Goal: Task Accomplishment & Management: Complete application form

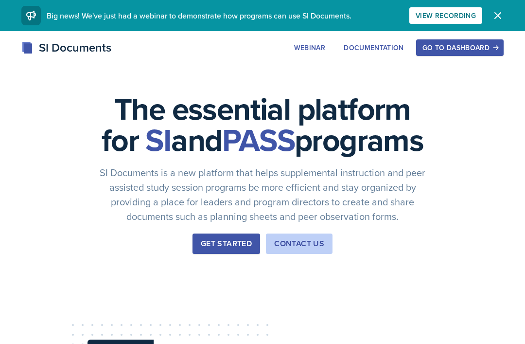
click at [476, 48] on div "Go to Dashboard" at bounding box center [460, 48] width 75 height 8
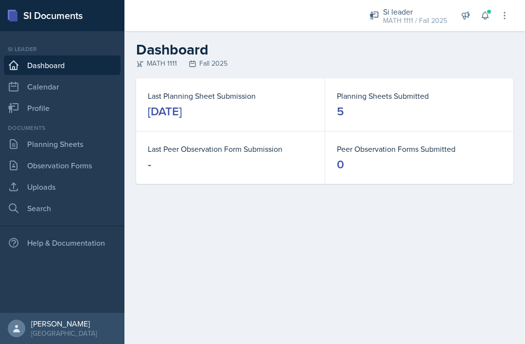
click at [50, 151] on link "Planning Sheets" at bounding box center [62, 143] width 117 height 19
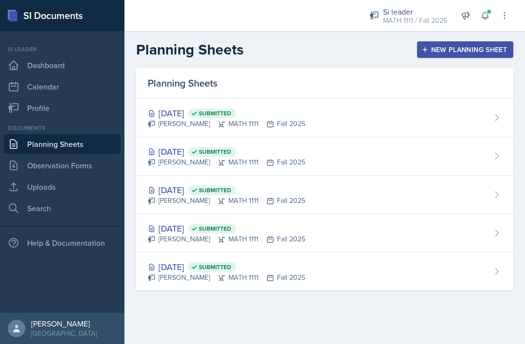
click at [473, 53] on div "New Planning Sheet" at bounding box center [466, 50] width 84 height 8
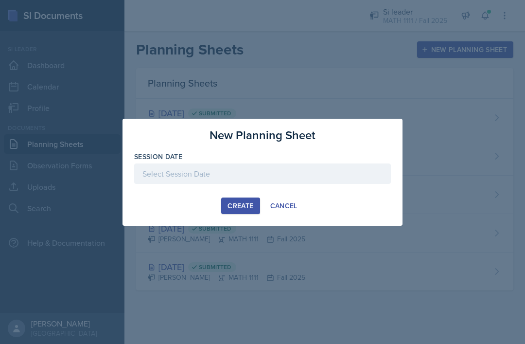
click at [350, 173] on div at bounding box center [262, 173] width 257 height 20
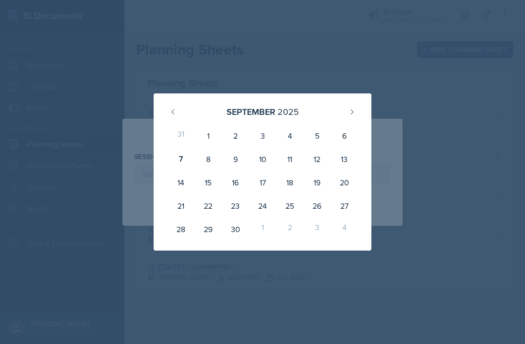
click at [205, 164] on div "8" at bounding box center [208, 158] width 27 height 23
type input "[DATE]"
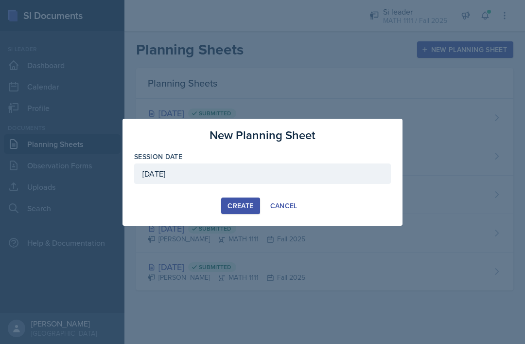
click at [246, 205] on div "Create" at bounding box center [241, 206] width 26 height 8
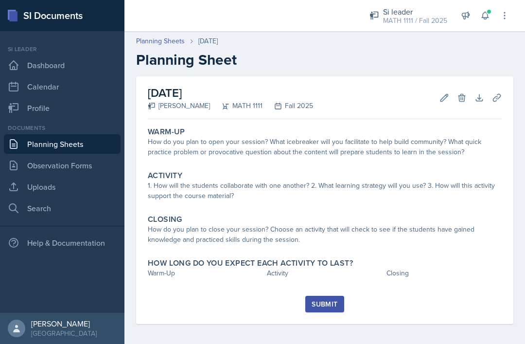
click at [315, 147] on div "How do you plan to open your session? What icebreaker will you facilitate to he…" at bounding box center [325, 147] width 354 height 20
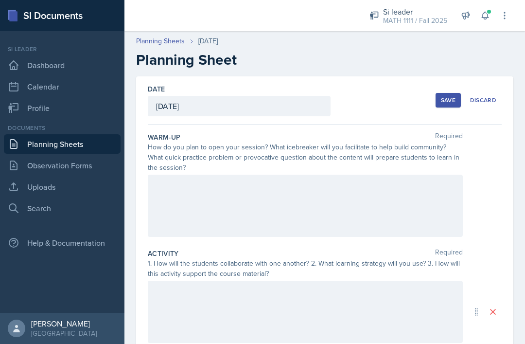
click at [390, 212] on div at bounding box center [305, 206] width 315 height 62
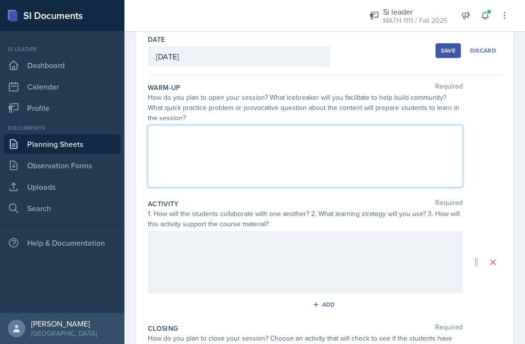
scroll to position [51, 0]
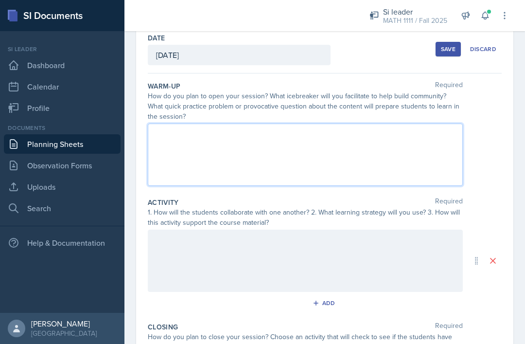
click at [325, 154] on div at bounding box center [305, 155] width 315 height 62
click at [337, 154] on p at bounding box center [305, 151] width 299 height 12
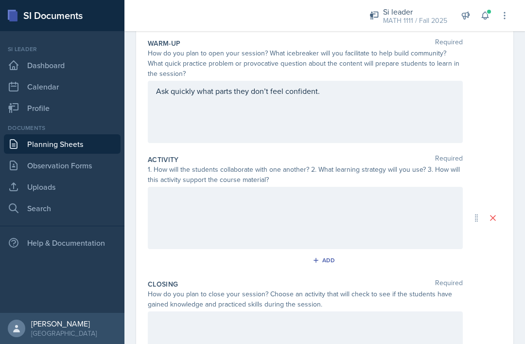
scroll to position [94, 0]
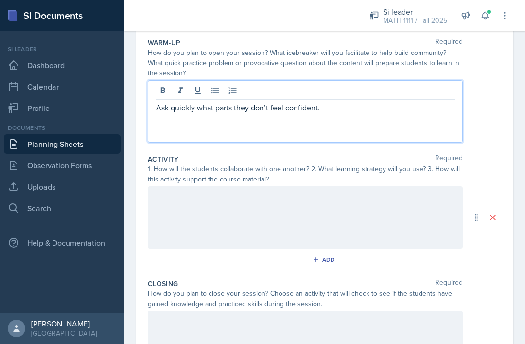
click at [175, 189] on div at bounding box center [305, 217] width 315 height 62
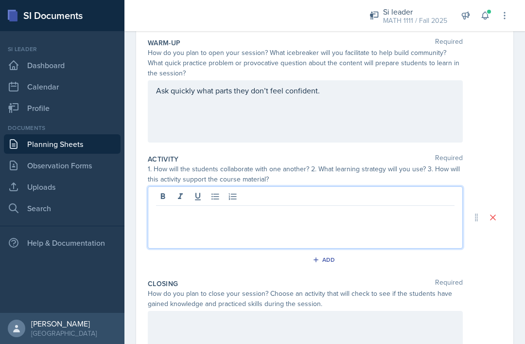
click at [311, 208] on p at bounding box center [305, 214] width 299 height 12
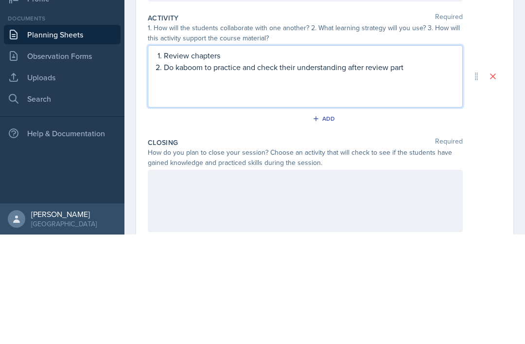
scroll to position [128, 0]
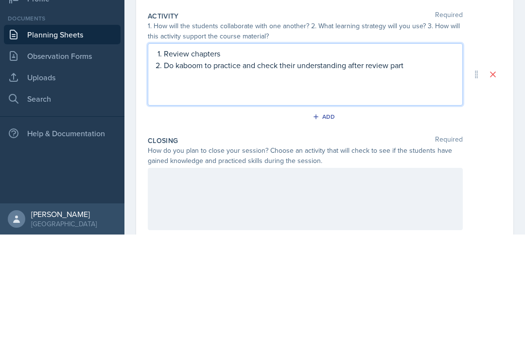
click at [367, 169] on p "Do kaboom to practice and check their understanding after review part" at bounding box center [309, 175] width 291 height 12
click at [422, 169] on p "Do kaboom to practice and check their understanding after the review part" at bounding box center [309, 175] width 291 height 12
click at [206, 169] on p "Do kaboom to practice and check their understanding after the review part" at bounding box center [309, 175] width 291 height 12
click at [179, 153] on div "Review chapters Do kahoot to practice and check their understanding after the r…" at bounding box center [305, 184] width 315 height 62
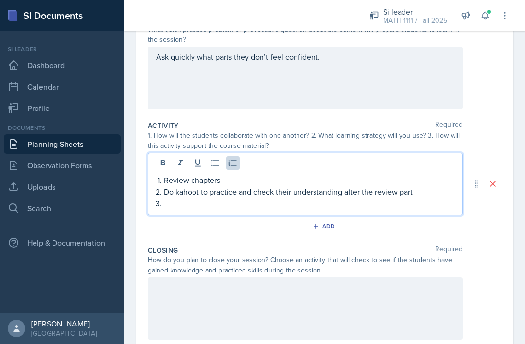
click at [222, 198] on p at bounding box center [309, 204] width 291 height 12
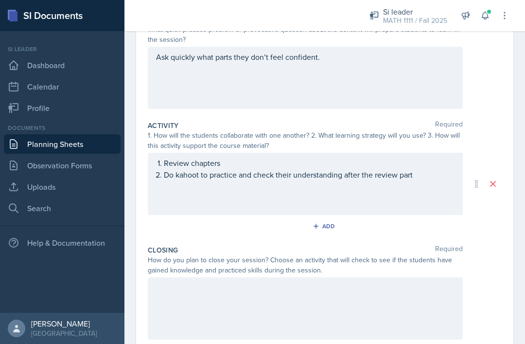
click at [422, 277] on div at bounding box center [305, 308] width 315 height 62
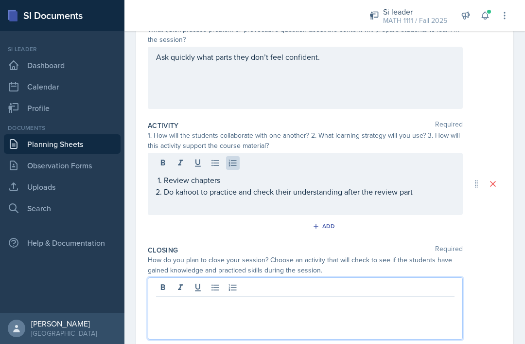
click at [415, 299] on p at bounding box center [305, 305] width 299 height 12
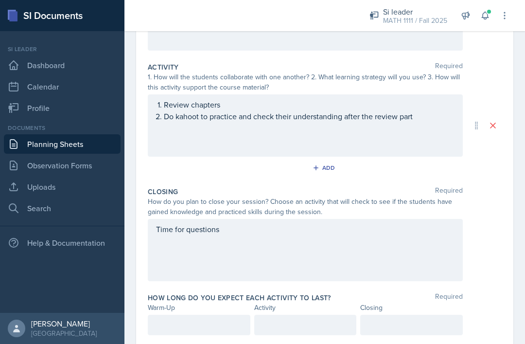
scroll to position [185, 0]
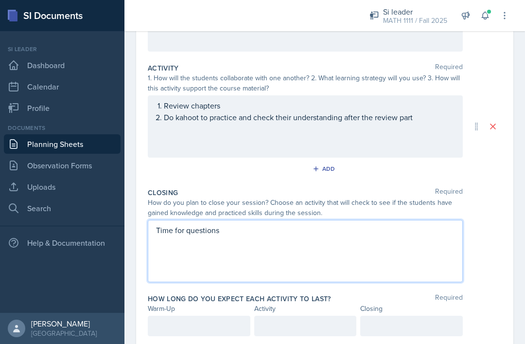
click at [213, 316] on div at bounding box center [199, 326] width 103 height 20
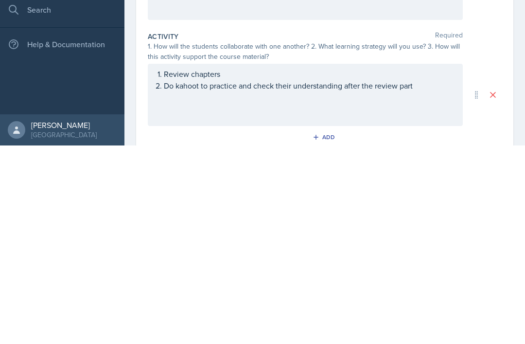
scroll to position [18, 0]
click at [426, 267] on ol "Review chapters Do kahoot to practice and check their understanding after the r…" at bounding box center [309, 278] width 291 height 23
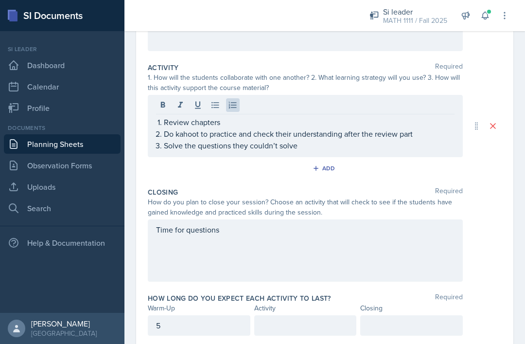
scroll to position [185, 0]
click at [321, 316] on div at bounding box center [305, 326] width 103 height 20
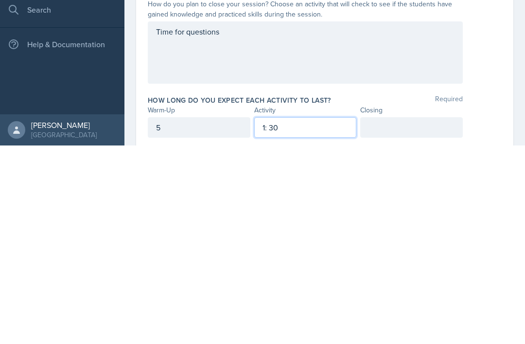
click at [195, 316] on div "5" at bounding box center [199, 326] width 103 height 20
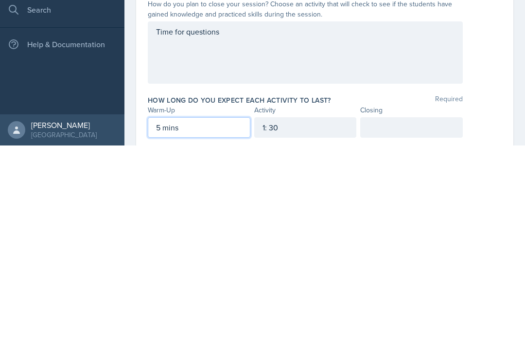
click at [307, 316] on div "1: 30" at bounding box center [305, 326] width 103 height 20
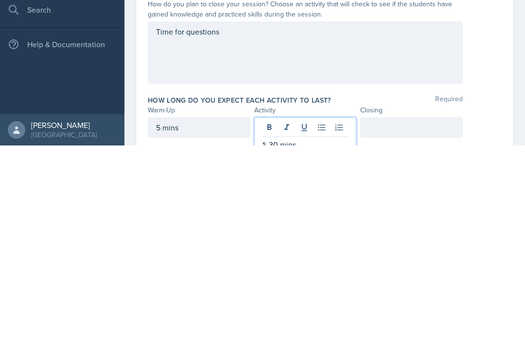
click at [279, 337] on p "1: 30 mins" at bounding box center [306, 343] width 86 height 12
click at [397, 316] on div at bounding box center [412, 326] width 103 height 20
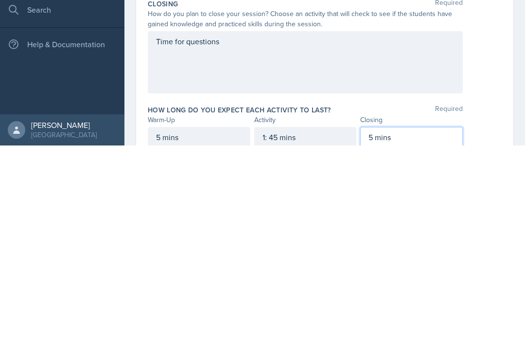
scroll to position [169, 0]
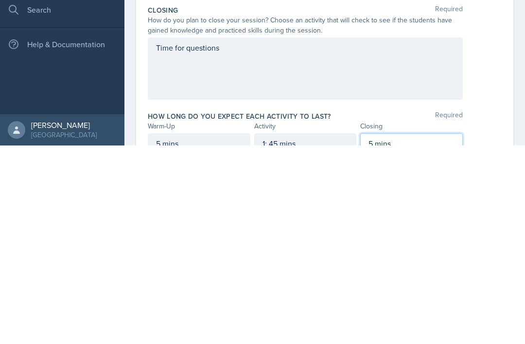
click at [241, 236] on div "Time for questions" at bounding box center [305, 267] width 315 height 62
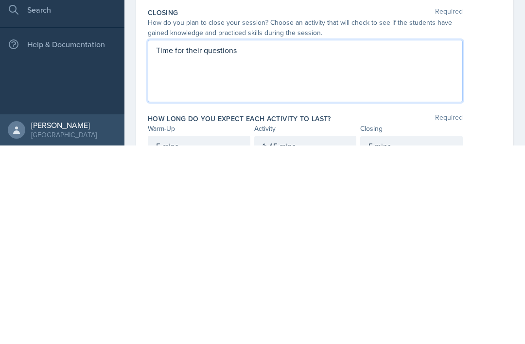
scroll to position [166, 0]
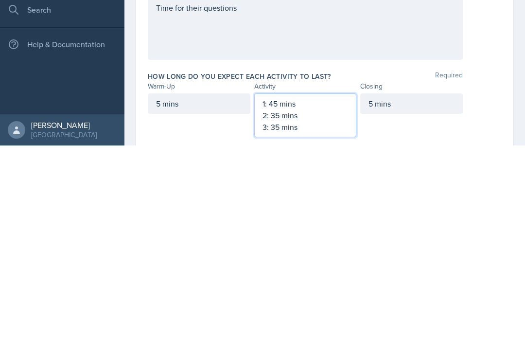
scroll to position [209, 0]
click at [275, 297] on p "1: 45 mins" at bounding box center [306, 303] width 86 height 12
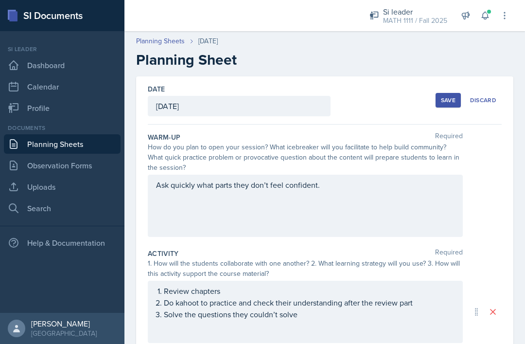
scroll to position [0, 0]
click at [447, 99] on div "Save" at bounding box center [448, 100] width 15 height 8
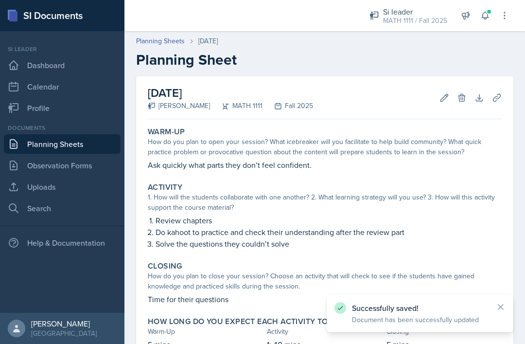
click at [51, 191] on link "Uploads" at bounding box center [62, 186] width 117 height 19
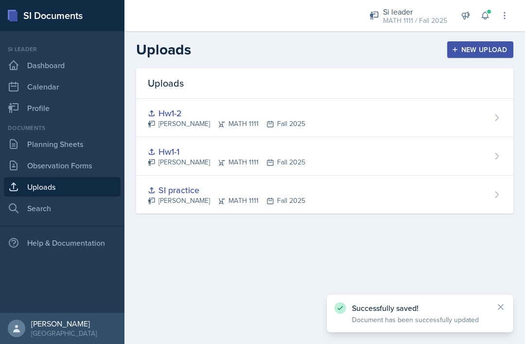
click at [480, 51] on div "New Upload" at bounding box center [481, 50] width 54 height 8
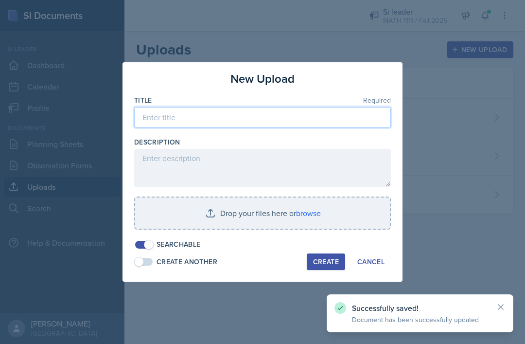
click at [248, 120] on input at bounding box center [262, 117] width 257 height 20
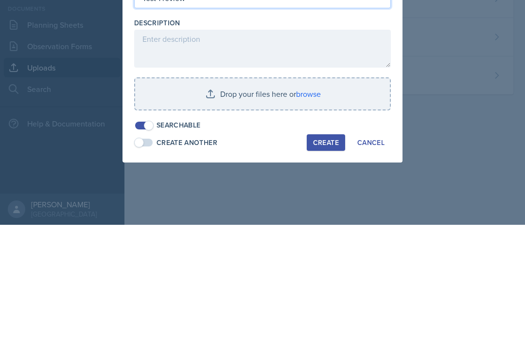
type input "Test 1 review"
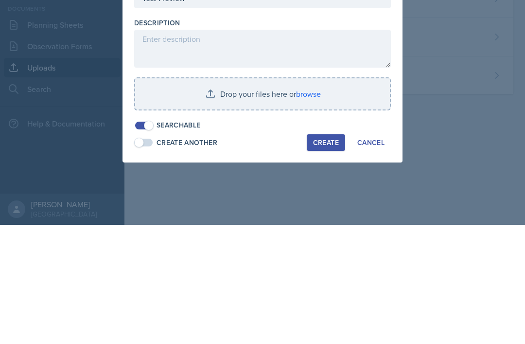
click at [231, 198] on input "file" at bounding box center [262, 213] width 255 height 31
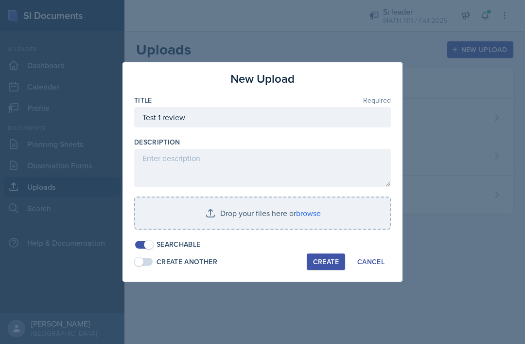
click at [230, 211] on input "file" at bounding box center [262, 213] width 255 height 31
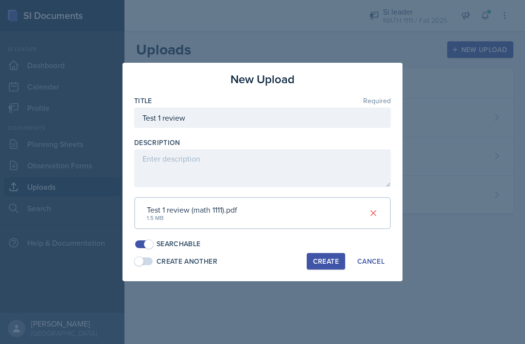
click at [330, 260] on div "Create" at bounding box center [326, 261] width 26 height 8
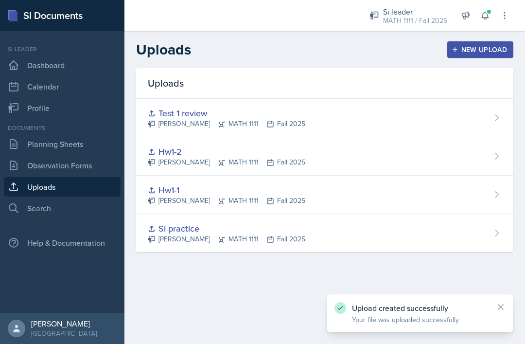
click at [59, 134] on link "Planning Sheets" at bounding box center [62, 143] width 117 height 19
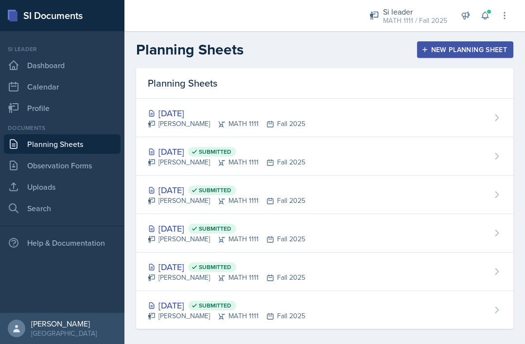
click at [425, 119] on div "[DATE] [PERSON_NAME] MATH 1111 Fall 2025" at bounding box center [325, 118] width 378 height 38
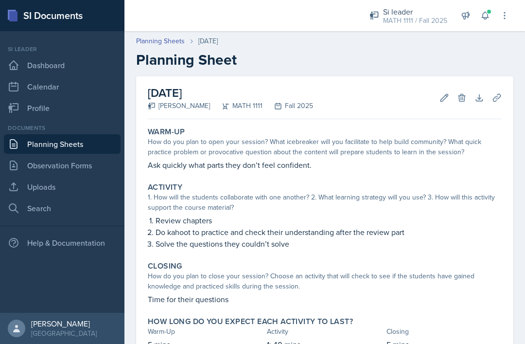
click at [494, 100] on icon at bounding box center [497, 98] width 10 height 10
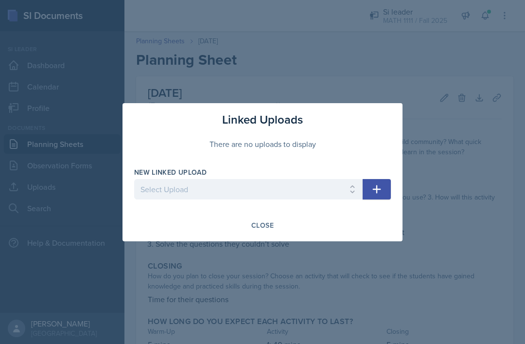
click at [305, 221] on div "Close" at bounding box center [262, 225] width 257 height 17
click at [258, 222] on div "Close" at bounding box center [263, 225] width 22 height 8
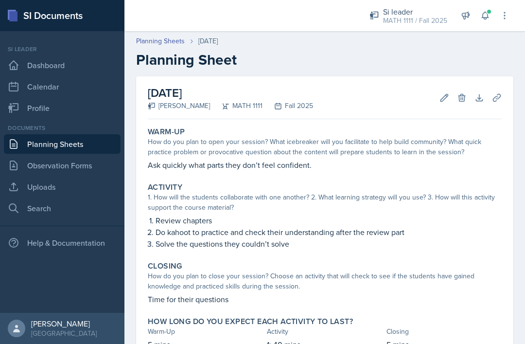
click at [498, 101] on icon at bounding box center [497, 98] width 10 height 10
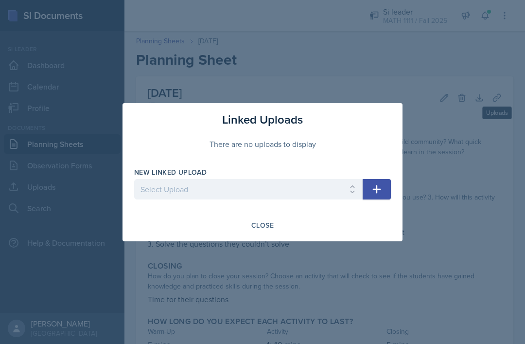
click at [354, 221] on div "Close" at bounding box center [262, 225] width 257 height 17
click at [389, 214] on div "Linked Uploads There are no uploads to display New Linked Upload Select Upload …" at bounding box center [263, 172] width 280 height 138
click at [371, 220] on div "Close" at bounding box center [262, 225] width 257 height 17
click at [379, 218] on div "Close" at bounding box center [262, 225] width 257 height 17
click at [377, 217] on div "Close" at bounding box center [262, 225] width 257 height 17
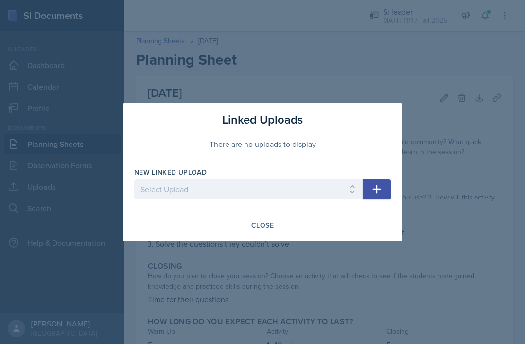
click at [374, 220] on div "Close" at bounding box center [262, 225] width 257 height 17
click at [376, 217] on div "Close" at bounding box center [262, 225] width 257 height 17
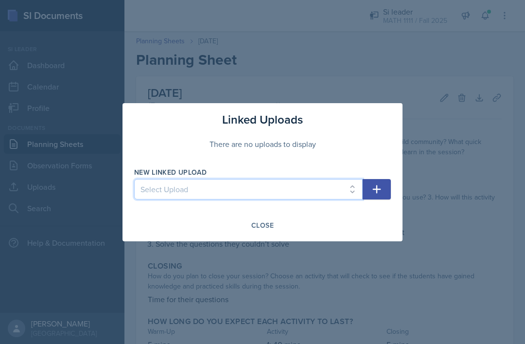
click at [343, 192] on select "Select Upload SI practice Hw1-1 Hw1-2 Test 1 review" at bounding box center [248, 189] width 229 height 20
select select "0d36286d-3d7f-4892-8ed4-7dfe9b03a600"
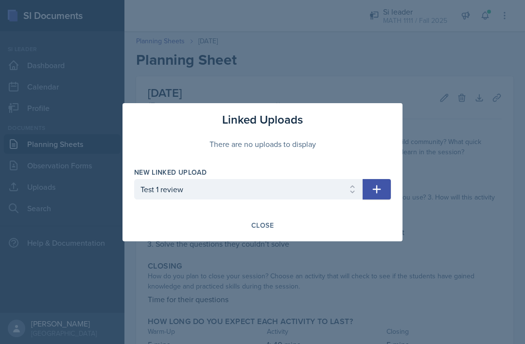
click at [383, 184] on button "button" at bounding box center [377, 189] width 28 height 20
select select
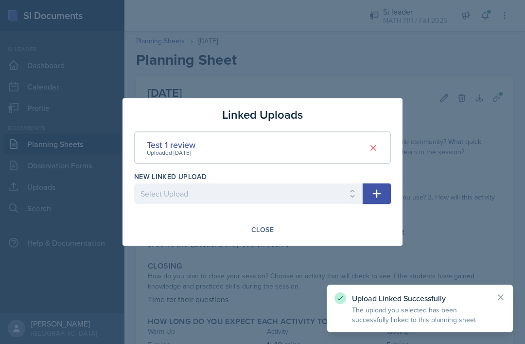
click at [268, 232] on div "Close" at bounding box center [263, 230] width 22 height 8
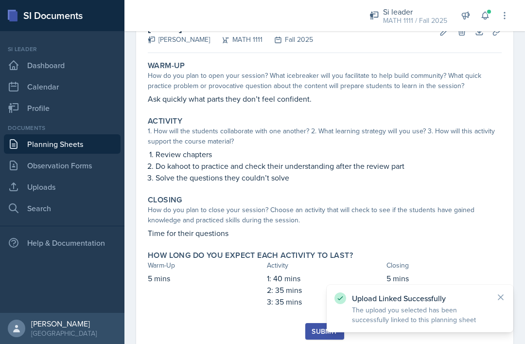
scroll to position [66, 0]
click at [314, 328] on div "Submit" at bounding box center [325, 332] width 26 height 8
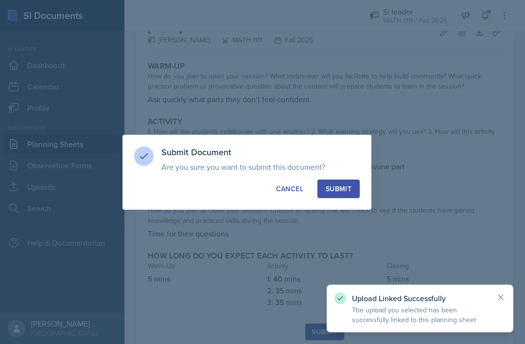
click at [341, 187] on div "Submit" at bounding box center [339, 189] width 26 height 10
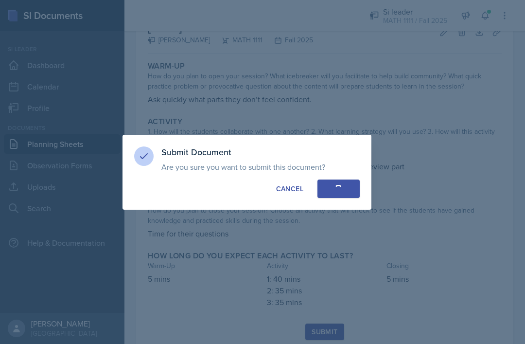
scroll to position [37, 0]
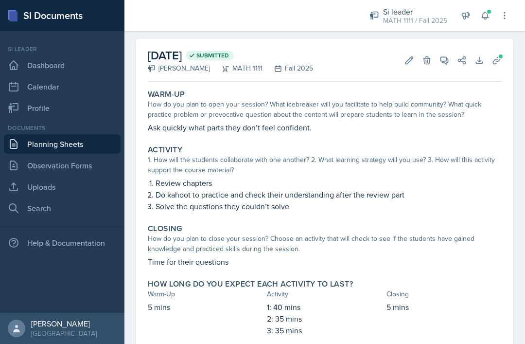
click at [55, 134] on link "Planning Sheets" at bounding box center [62, 143] width 117 height 19
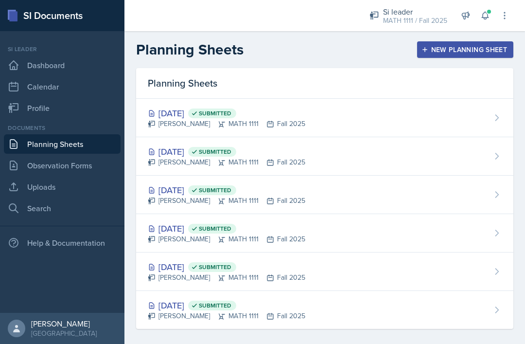
click at [451, 49] on div "New Planning Sheet" at bounding box center [466, 50] width 84 height 8
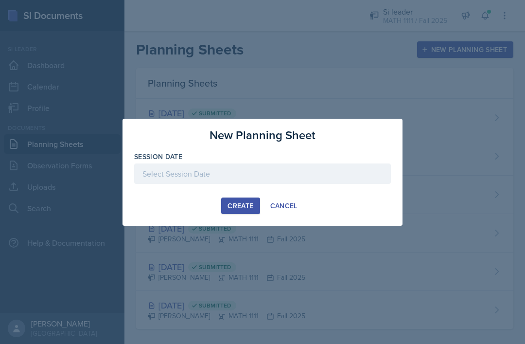
click at [272, 209] on div "Cancel" at bounding box center [284, 206] width 27 height 8
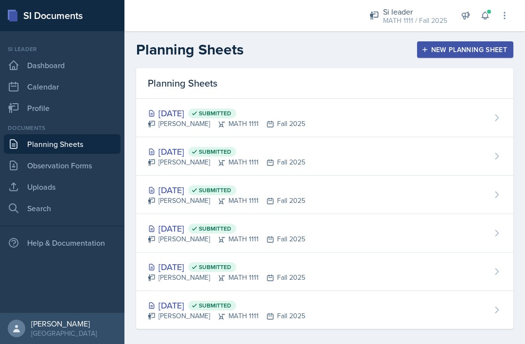
click at [444, 52] on div "New Planning Sheet" at bounding box center [466, 50] width 84 height 8
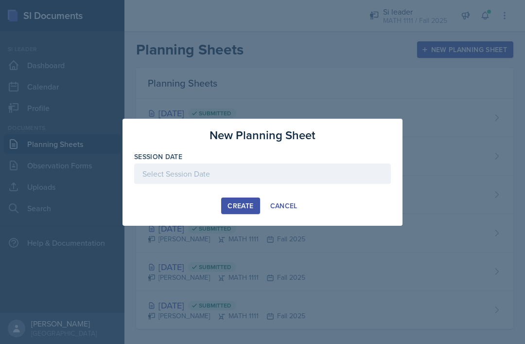
click at [225, 206] on button "Create" at bounding box center [240, 206] width 38 height 17
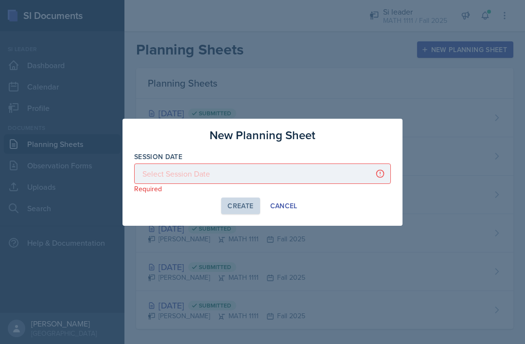
click at [265, 202] on button "Cancel" at bounding box center [284, 206] width 40 height 17
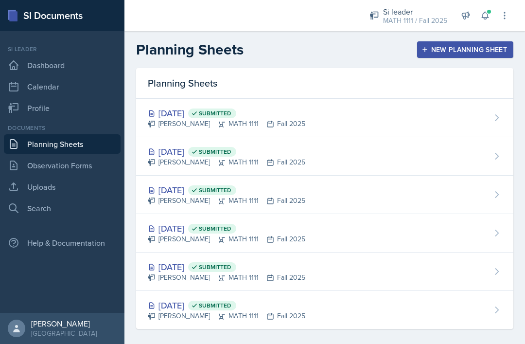
click at [452, 51] on div "New Planning Sheet" at bounding box center [466, 50] width 84 height 8
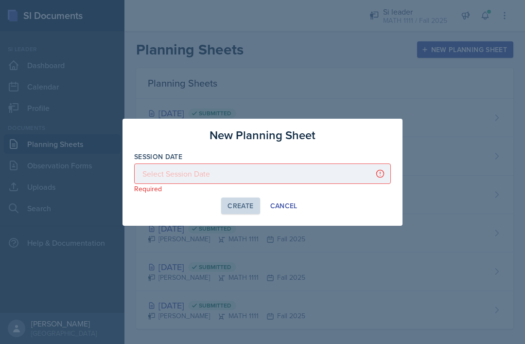
click at [276, 206] on div "Cancel" at bounding box center [284, 206] width 27 height 8
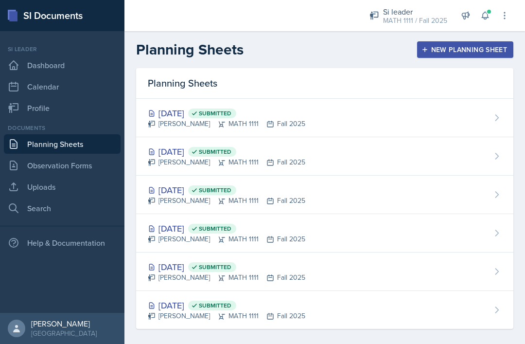
click at [461, 48] on div "New Planning Sheet" at bounding box center [466, 50] width 84 height 8
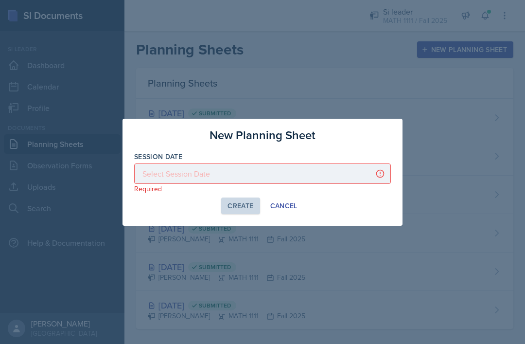
click at [362, 205] on div "Create Cancel" at bounding box center [262, 206] width 257 height 17
click at [356, 207] on div "Create Cancel" at bounding box center [262, 206] width 257 height 17
click at [299, 203] on button "Cancel" at bounding box center [284, 206] width 40 height 17
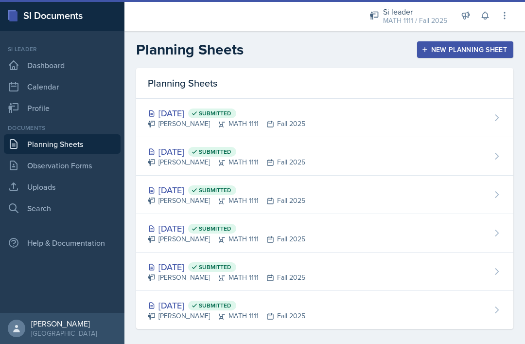
click at [462, 53] on div "New Planning Sheet" at bounding box center [466, 50] width 84 height 8
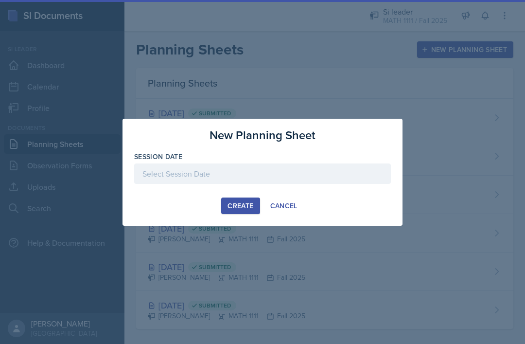
click at [286, 172] on div at bounding box center [262, 173] width 257 height 20
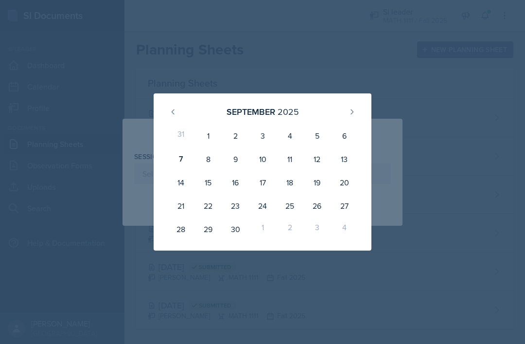
click at [238, 159] on div "9" at bounding box center [235, 158] width 27 height 23
type input "September 9th, 2025"
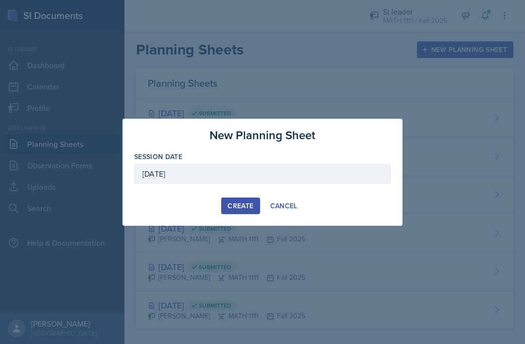
click at [248, 204] on div "Create" at bounding box center [241, 206] width 26 height 8
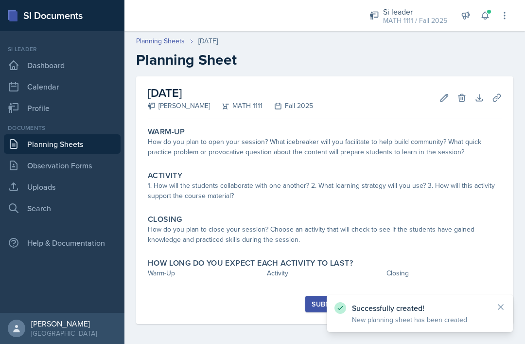
click at [326, 150] on div "How do you plan to open your session? What icebreaker will you facilitate to he…" at bounding box center [325, 147] width 354 height 20
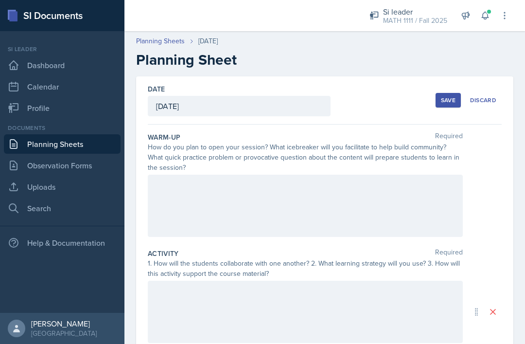
click at [338, 204] on div at bounding box center [305, 206] width 315 height 62
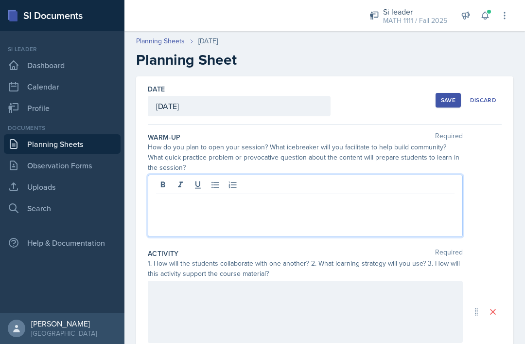
click at [369, 226] on div at bounding box center [305, 206] width 315 height 62
click at [387, 203] on p at bounding box center [305, 202] width 299 height 12
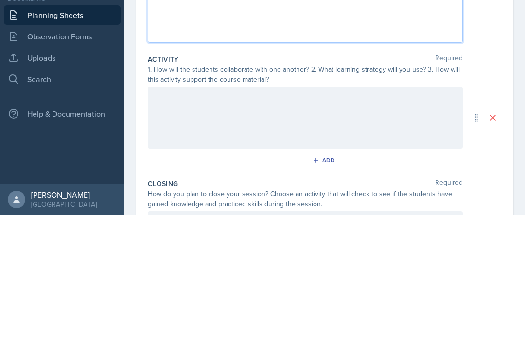
scroll to position [66, 0]
click at [382, 215] on div at bounding box center [305, 246] width 315 height 62
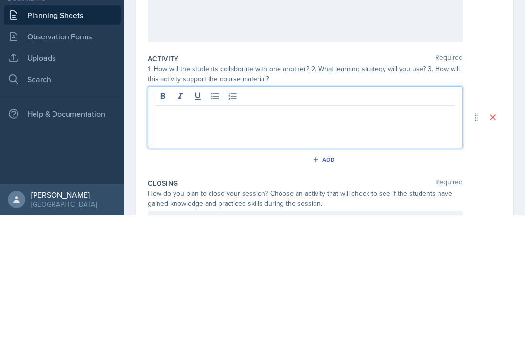
scroll to position [31, 0]
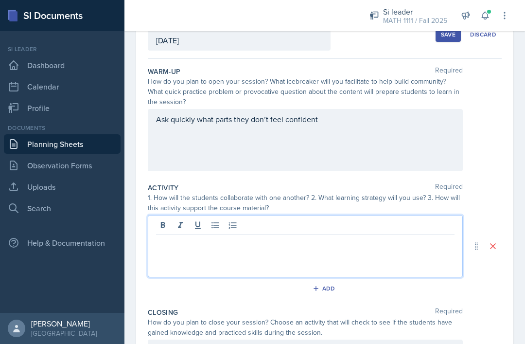
click at [309, 236] on p at bounding box center [305, 242] width 299 height 12
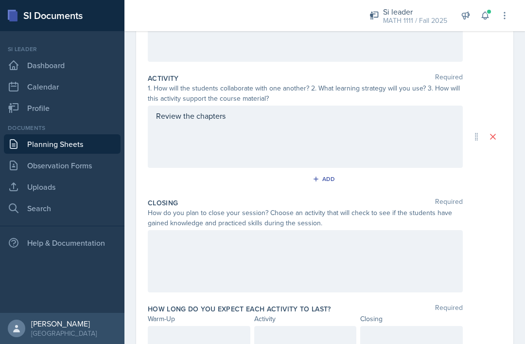
scroll to position [178, 0]
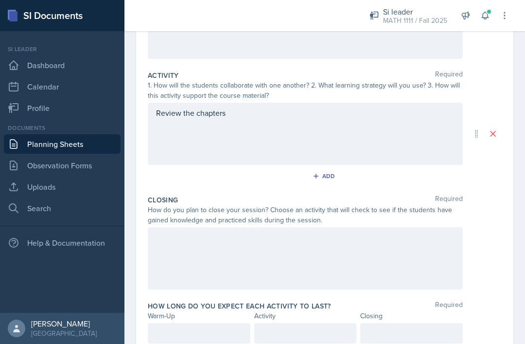
click at [286, 227] on div at bounding box center [305, 258] width 315 height 62
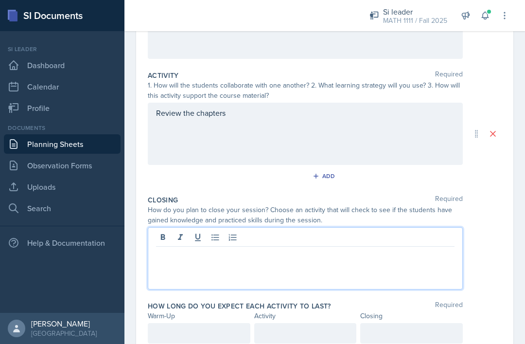
click at [275, 249] on p at bounding box center [305, 255] width 299 height 12
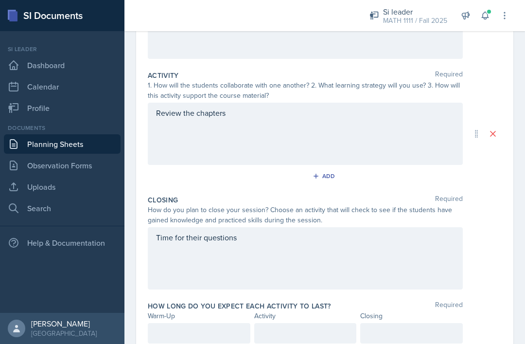
click at [164, 323] on div at bounding box center [199, 333] width 103 height 20
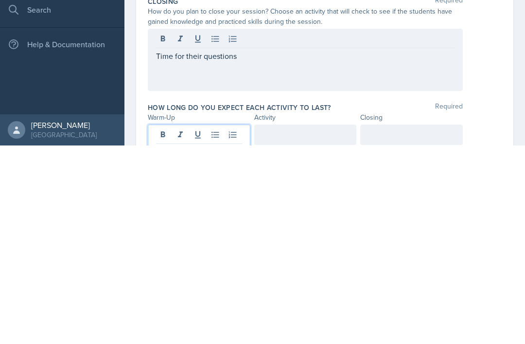
click at [410, 323] on div at bounding box center [412, 333] width 103 height 20
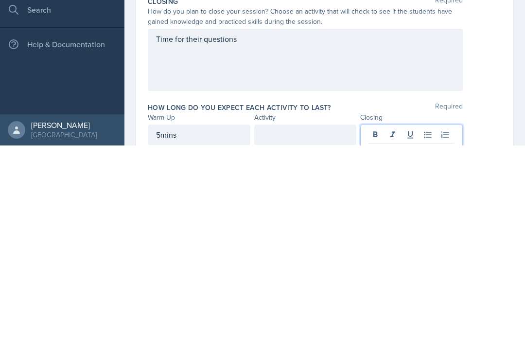
click at [329, 323] on div at bounding box center [305, 333] width 103 height 20
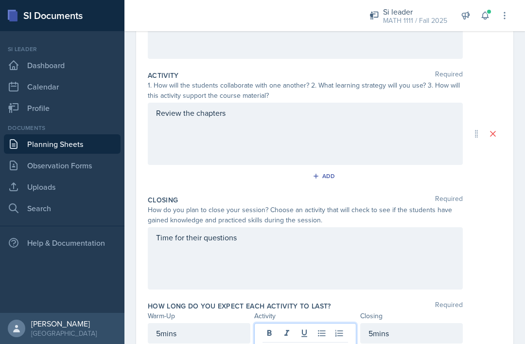
click at [370, 110] on div "Review the chapters" at bounding box center [305, 134] width 315 height 62
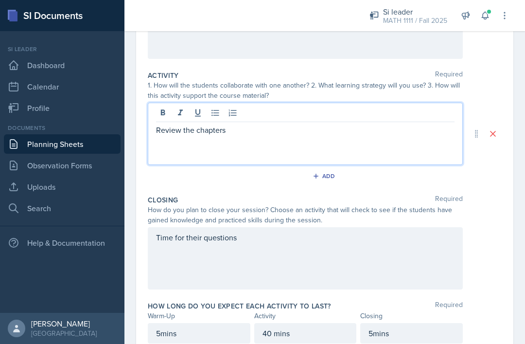
click at [330, 114] on div "Review the chapters" at bounding box center [305, 134] width 315 height 62
click at [331, 124] on p "Review the chapters" at bounding box center [305, 130] width 299 height 12
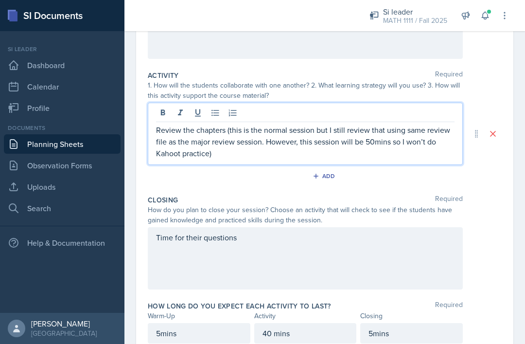
click at [235, 124] on p "Review the chapters (this is the normal session but I still review that using s…" at bounding box center [305, 141] width 299 height 35
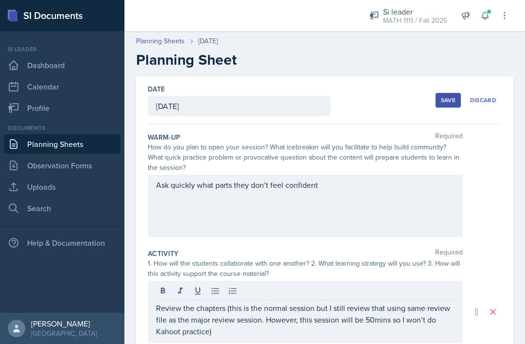
scroll to position [0, 0]
click at [445, 96] on div "Save" at bounding box center [448, 100] width 15 height 8
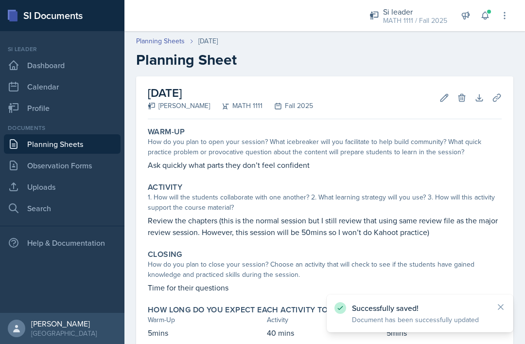
click at [500, 93] on icon at bounding box center [497, 98] width 10 height 10
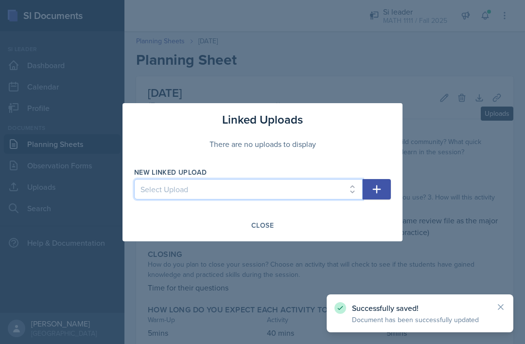
click at [336, 190] on select "Select Upload SI practice Hw1-1 Hw1-2 Test 1 review" at bounding box center [248, 189] width 229 height 20
select select "0d36286d-3d7f-4892-8ed4-7dfe9b03a600"
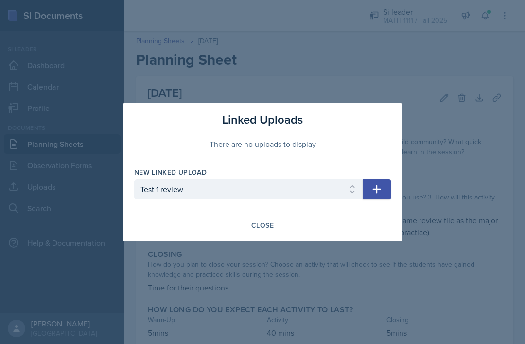
click at [377, 194] on icon "button" at bounding box center [377, 189] width 12 height 12
select select
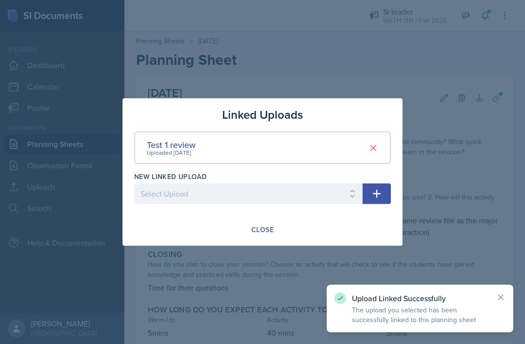
click at [267, 232] on div "Close" at bounding box center [263, 230] width 22 height 8
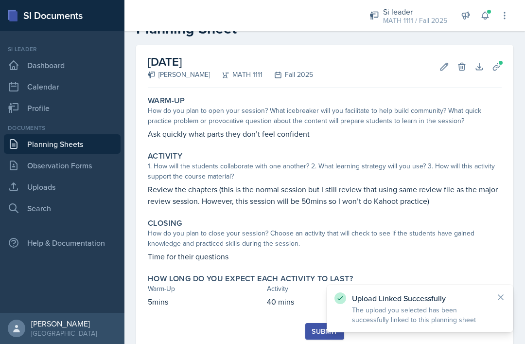
scroll to position [31, 0]
click at [312, 328] on div "Submit" at bounding box center [325, 332] width 26 height 8
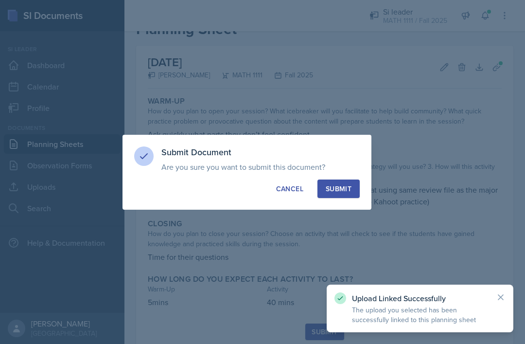
click at [344, 186] on div "Submit" at bounding box center [339, 189] width 26 height 10
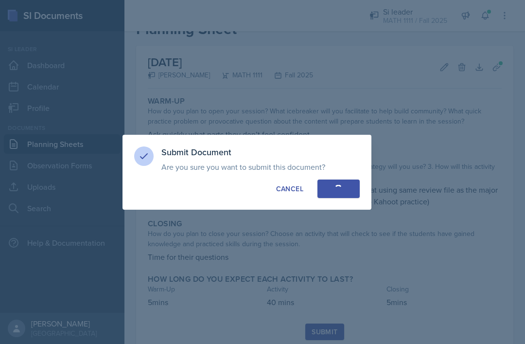
scroll to position [2, 0]
